Goal: Task Accomplishment & Management: Manage account settings

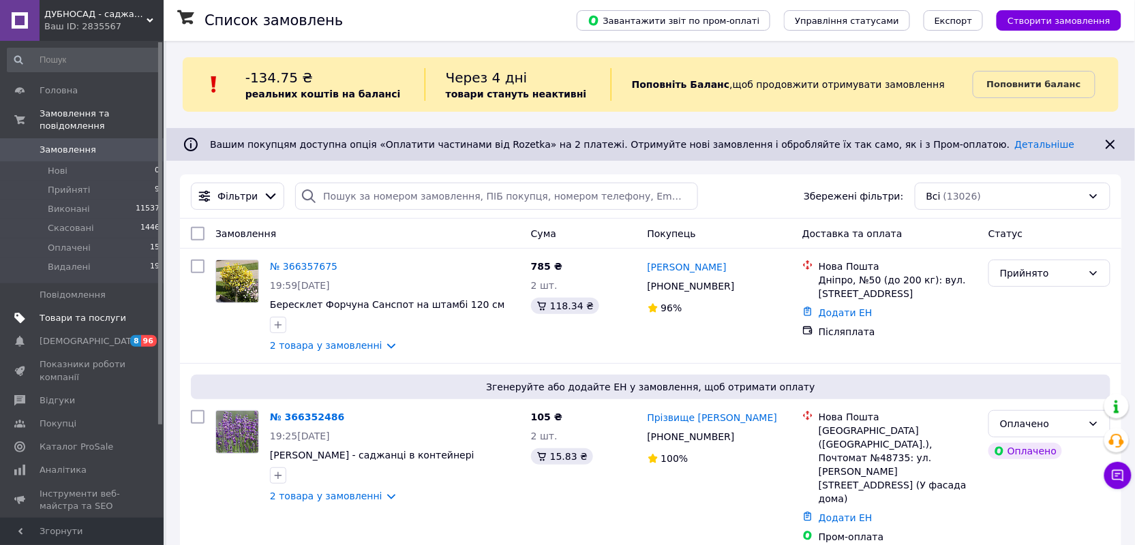
click at [76, 312] on span "Товари та послуги" at bounding box center [83, 318] width 87 height 12
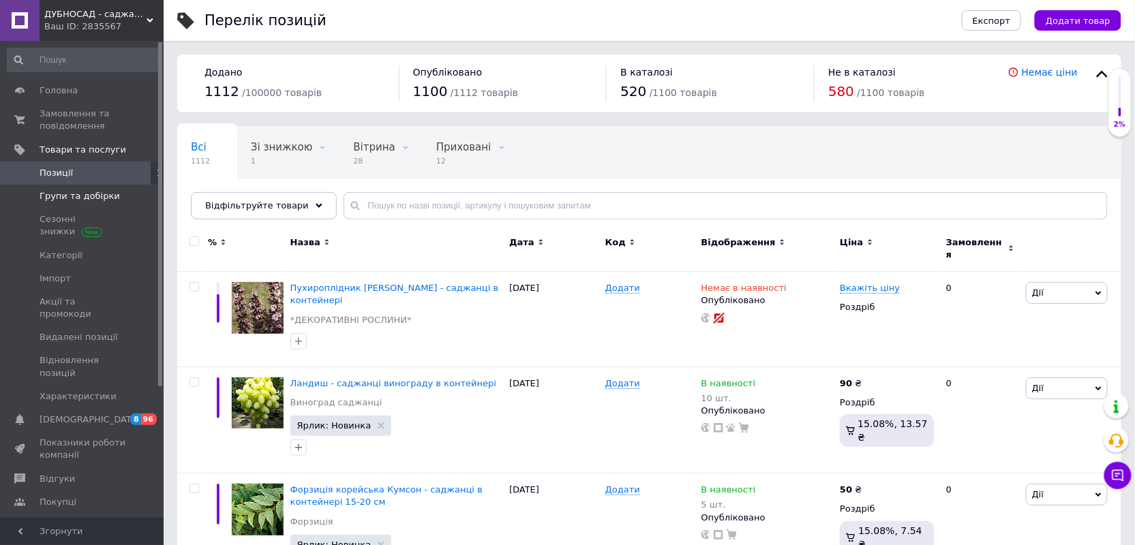
click at [81, 195] on span "Групи та добірки" at bounding box center [80, 196] width 80 height 12
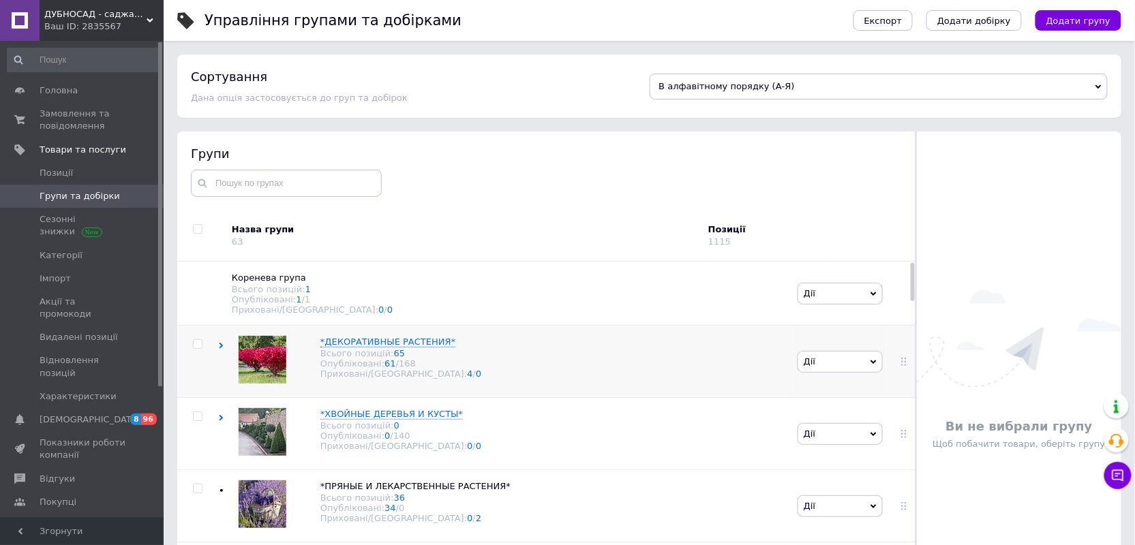
click at [221, 348] on use at bounding box center [221, 346] width 4 height 6
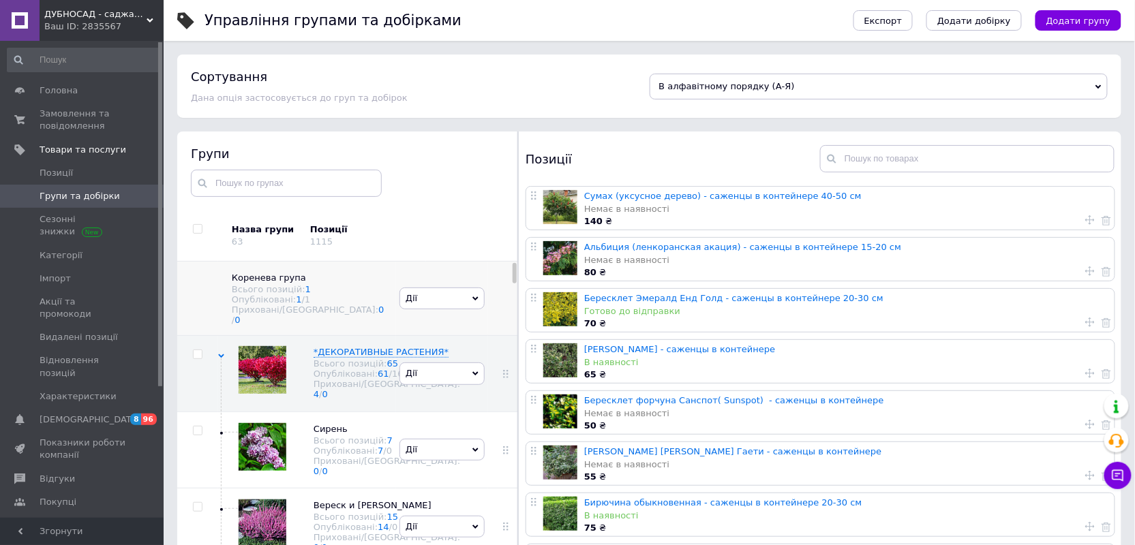
click at [468, 290] on span "Дії" at bounding box center [441, 299] width 85 height 22
click at [457, 321] on li "Додати підгрупу" at bounding box center [442, 330] width 84 height 31
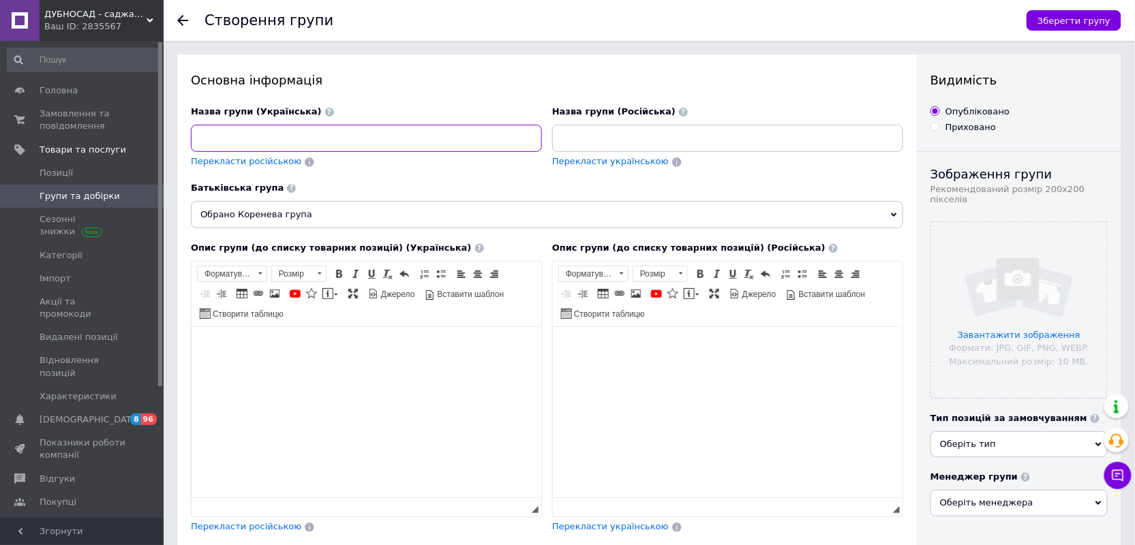
click at [217, 139] on input at bounding box center [366, 138] width 351 height 27
type input "Пухироплідник"
drag, startPoint x: 637, startPoint y: 120, endPoint x: 637, endPoint y: 135, distance: 15.0
click at [639, 128] on div "Назва групи (Російська)" at bounding box center [727, 129] width 351 height 46
click at [577, 210] on span "Обрано Коренева група" at bounding box center [547, 214] width 712 height 27
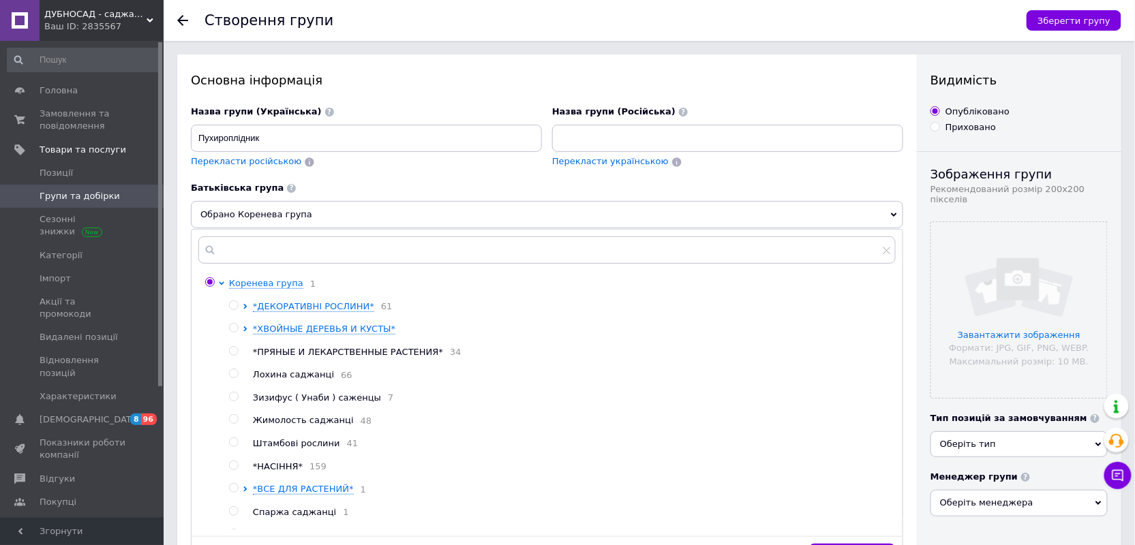
click at [233, 305] on input "radio" at bounding box center [233, 305] width 9 height 9
radio input "true"
radio input "false"
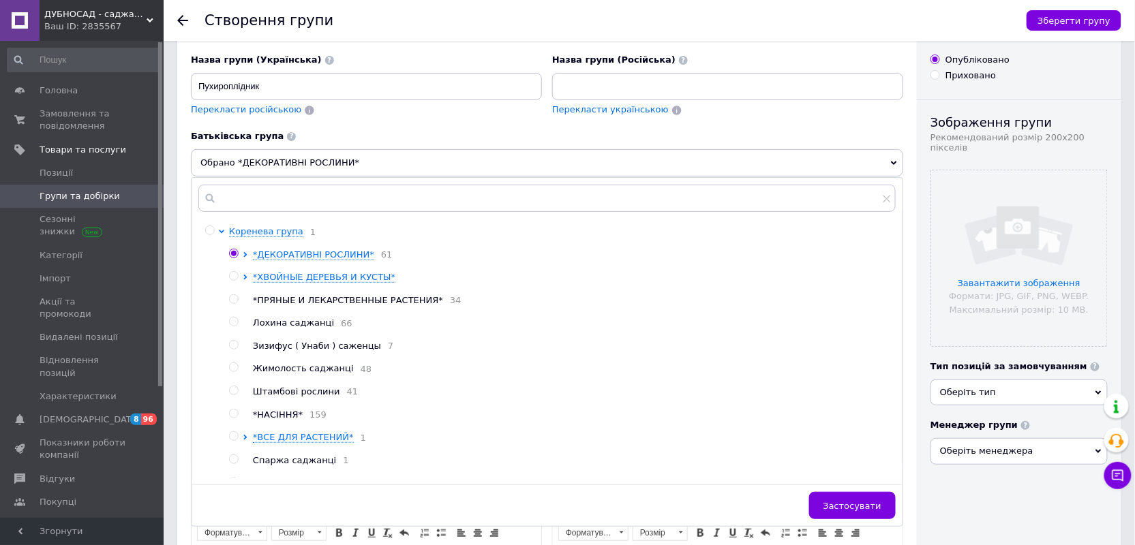
scroll to position [185, 0]
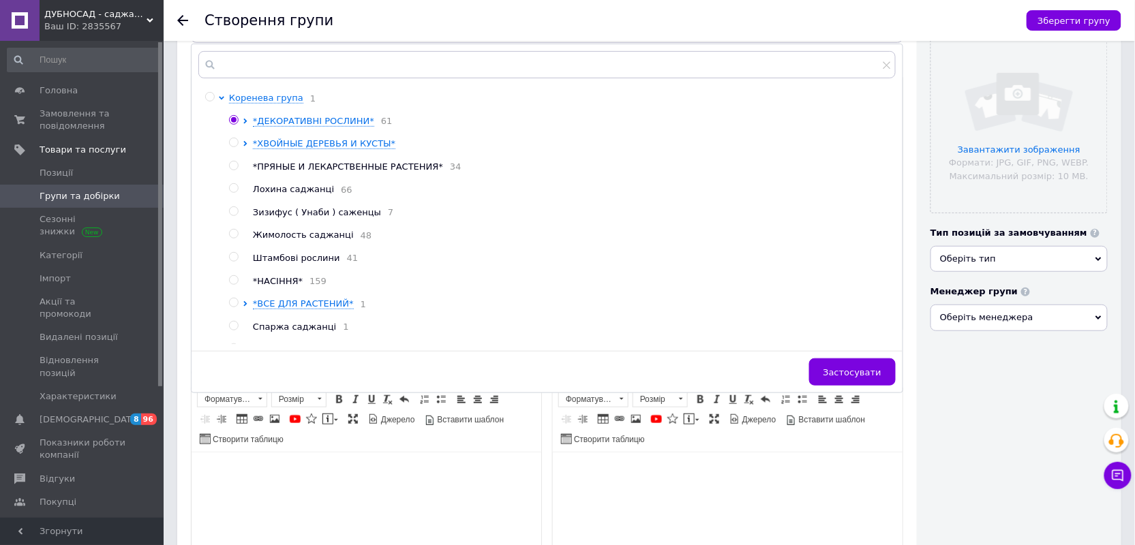
drag, startPoint x: 855, startPoint y: 378, endPoint x: 755, endPoint y: 353, distance: 103.2
click at [852, 375] on button "Застосувати" at bounding box center [852, 372] width 87 height 27
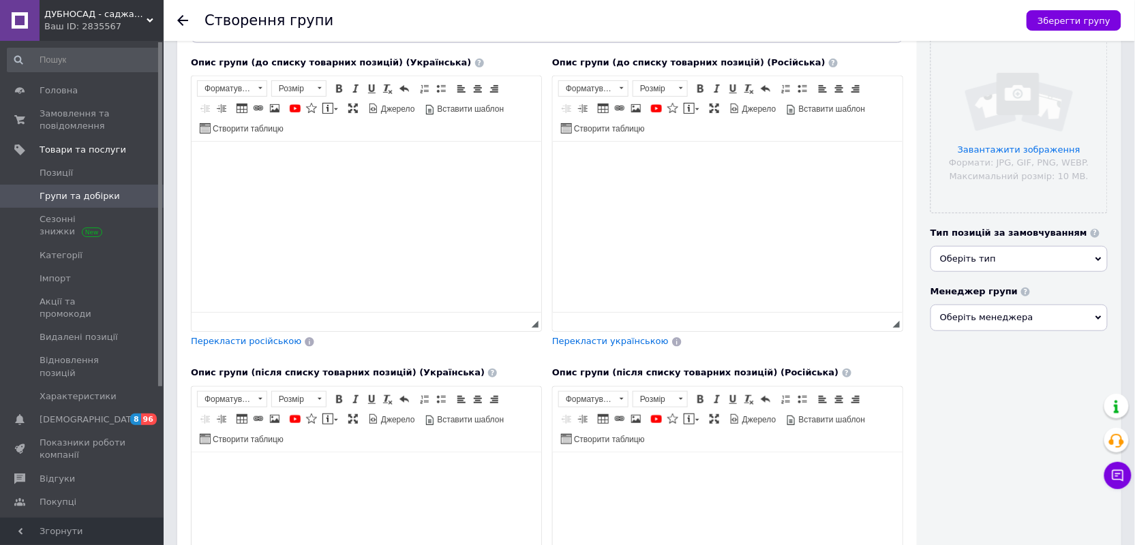
scroll to position [0, 0]
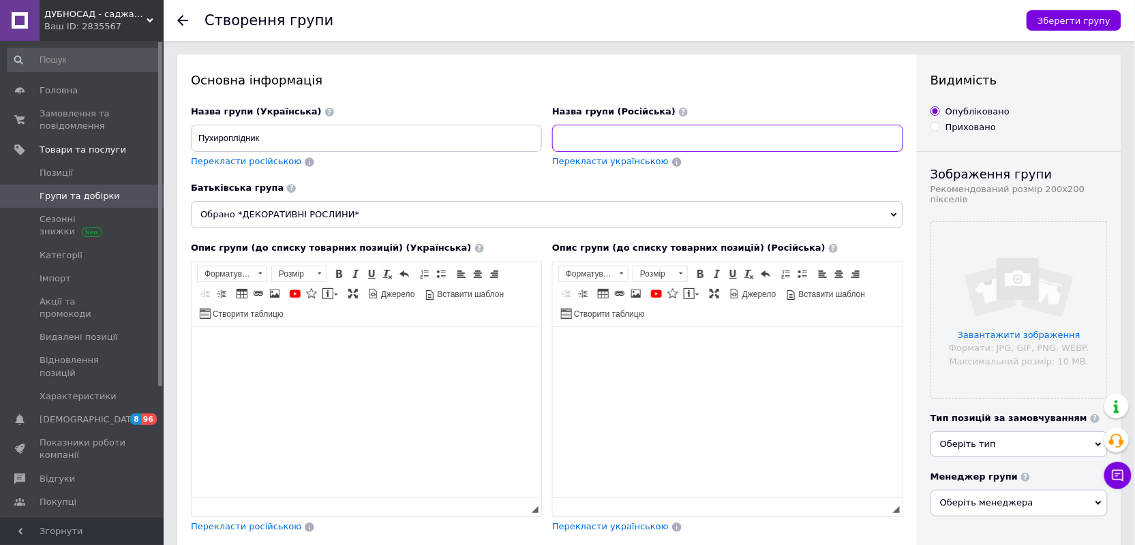
drag, startPoint x: 598, startPoint y: 142, endPoint x: 588, endPoint y: 130, distance: 16.0
click at [594, 136] on input at bounding box center [727, 138] width 351 height 27
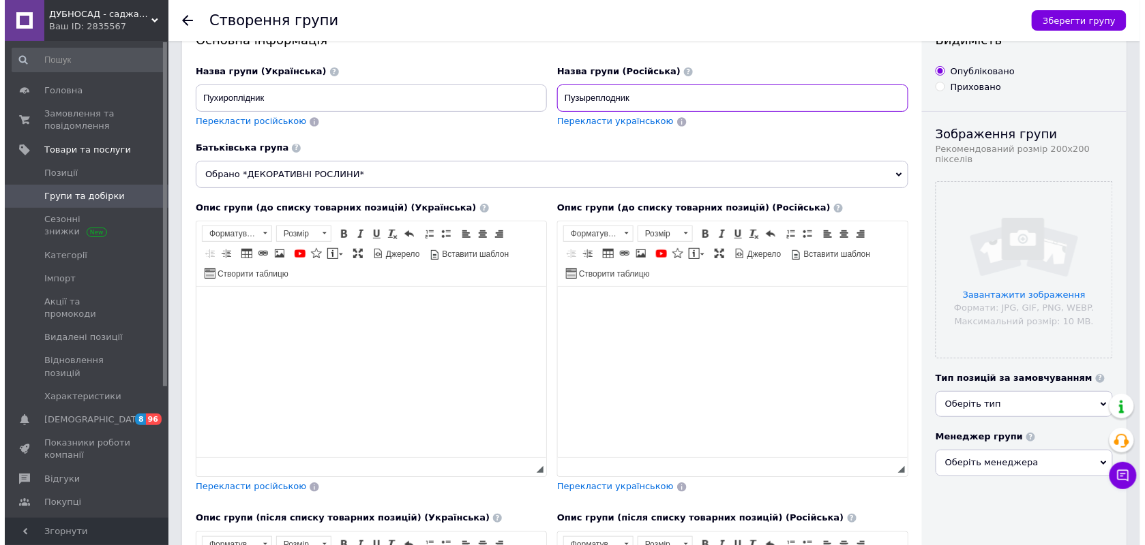
scroll to position [61, 0]
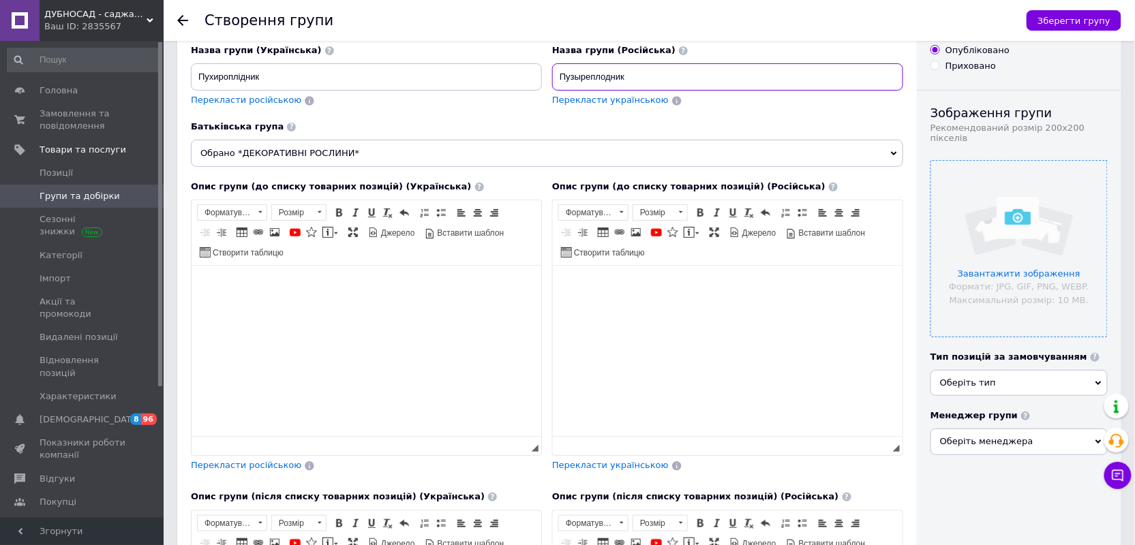
type input "Пузыреплодник"
click at [1028, 204] on input "file" at bounding box center [1019, 249] width 176 height 176
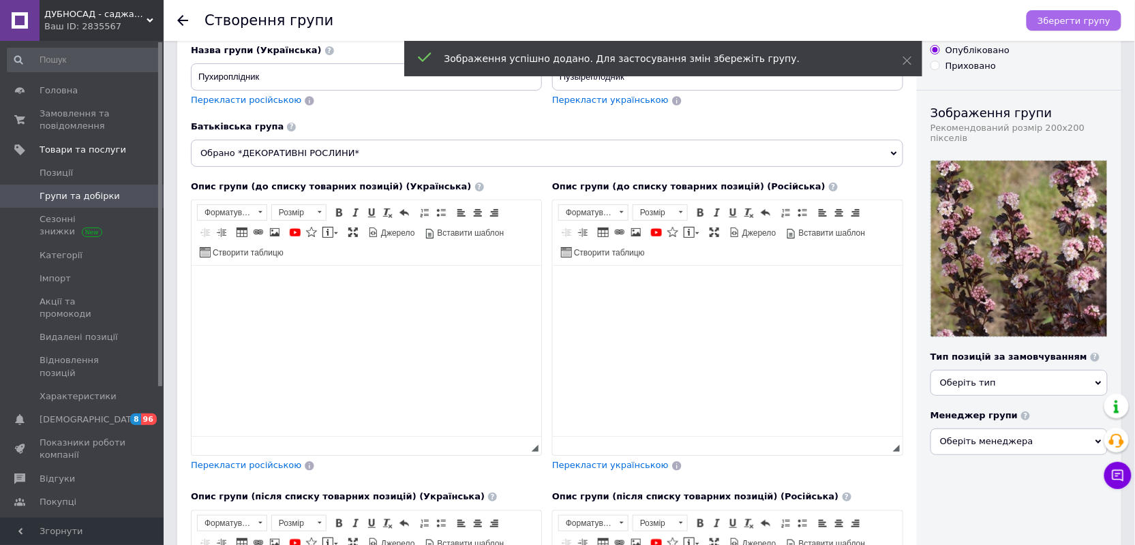
click at [1061, 16] on span "Зберегти групу" at bounding box center [1073, 21] width 73 height 10
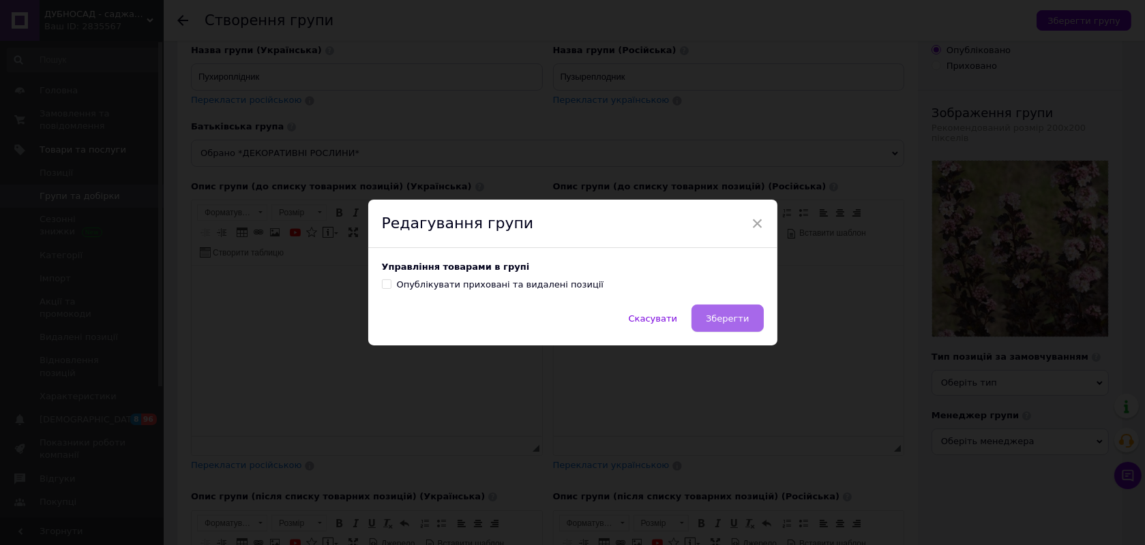
click at [707, 324] on button "Зберегти" at bounding box center [727, 318] width 72 height 27
